Goal: Navigation & Orientation: Find specific page/section

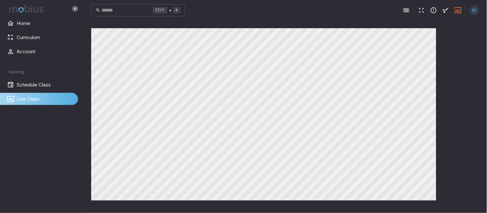
click at [462, 31] on div "Canvas actions 100 % Exit zen mode" at bounding box center [285, 116] width 388 height 177
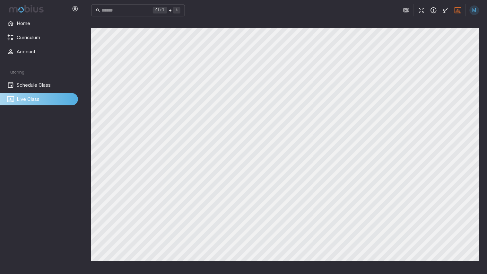
click at [349, 4] on div "Ctrl + k ​ M Canvas actions 100 % Exit zen mode" at bounding box center [284, 137] width 403 height 274
drag, startPoint x: 343, startPoint y: 14, endPoint x: 360, endPoint y: 10, distance: 18.0
click at [345, 13] on div "Ctrl + k ​ M" at bounding box center [285, 10] width 388 height 14
click at [364, 8] on div "Ctrl + k ​ M" at bounding box center [285, 10] width 388 height 14
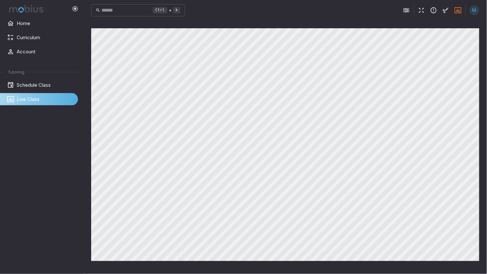
click at [368, 11] on div "Ctrl + k ​ M" at bounding box center [285, 10] width 388 height 14
click at [371, 12] on div "Ctrl + k ​ M" at bounding box center [285, 10] width 388 height 14
click at [373, 12] on div "Ctrl + k ​ M" at bounding box center [285, 10] width 388 height 14
click at [375, 11] on div "Ctrl + k ​ M" at bounding box center [285, 10] width 388 height 14
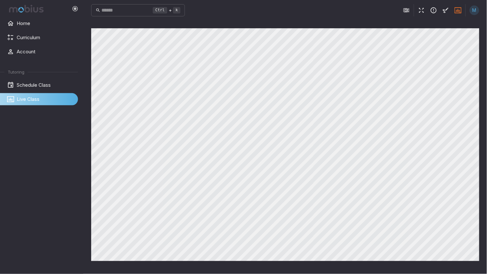
click at [375, 11] on div "Ctrl + k ​ M" at bounding box center [285, 10] width 388 height 14
click at [379, 14] on div "Ctrl + k ​ M" at bounding box center [285, 10] width 388 height 14
drag, startPoint x: 379, startPoint y: 14, endPoint x: 383, endPoint y: 13, distance: 3.3
click at [380, 14] on div "Ctrl + k ​ M" at bounding box center [285, 10] width 388 height 14
click at [383, 13] on div "Ctrl + k ​ M" at bounding box center [285, 10] width 388 height 14
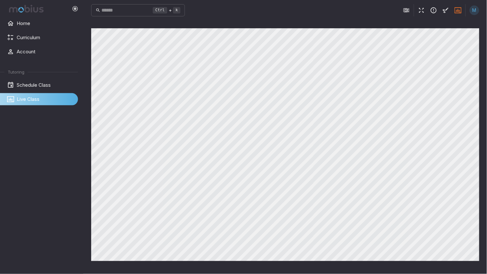
click at [386, 12] on div "Ctrl + k ​ M" at bounding box center [285, 10] width 388 height 14
click at [389, 12] on div "Ctrl + k ​ M" at bounding box center [285, 10] width 388 height 14
click at [392, 11] on div "Ctrl + k ​ M" at bounding box center [285, 10] width 388 height 14
click at [395, 12] on div "Ctrl + k ​ M" at bounding box center [285, 10] width 388 height 14
drag, startPoint x: 395, startPoint y: 12, endPoint x: 400, endPoint y: 12, distance: 4.2
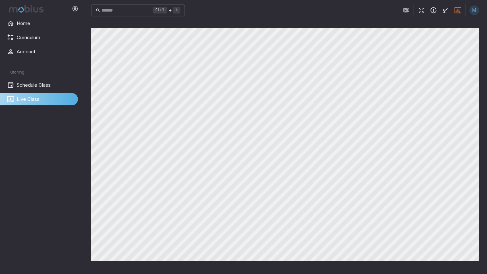
click at [399, 12] on div "Ctrl + k ​ M" at bounding box center [285, 10] width 388 height 14
click at [402, 12] on div "M" at bounding box center [439, 10] width 79 height 12
click at [402, 12] on button "button" at bounding box center [406, 10] width 12 height 12
click at [415, 12] on button "button" at bounding box center [421, 10] width 12 height 12
drag, startPoint x: 52, startPoint y: 224, endPoint x: 56, endPoint y: 222, distance: 4.0
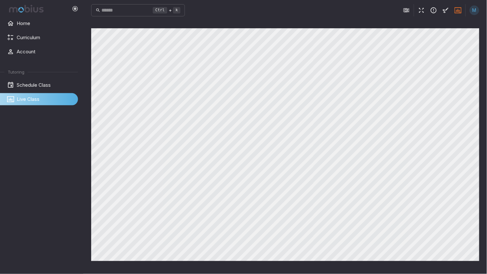
drag, startPoint x: 18, startPoint y: 154, endPoint x: 246, endPoint y: 273, distance: 257.4
drag, startPoint x: 246, startPoint y: 273, endPoint x: 182, endPoint y: 15, distance: 266.4
click at [86, 144] on main "Canvas actions 100 % Exit zen mode" at bounding box center [284, 147] width 403 height 253
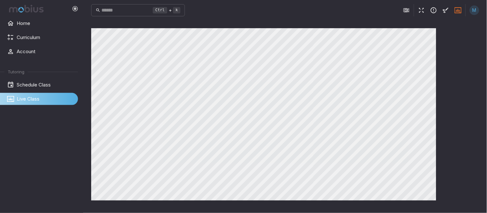
click at [423, 8] on icon "button" at bounding box center [421, 10] width 7 height 7
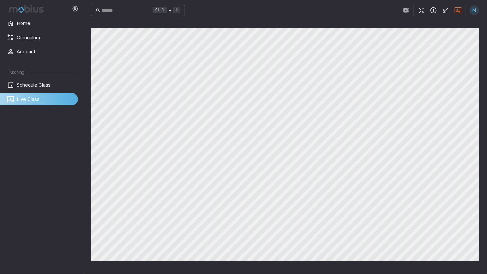
click at [422, 7] on icon "button" at bounding box center [421, 10] width 7 height 7
